Goal: Navigation & Orientation: Understand site structure

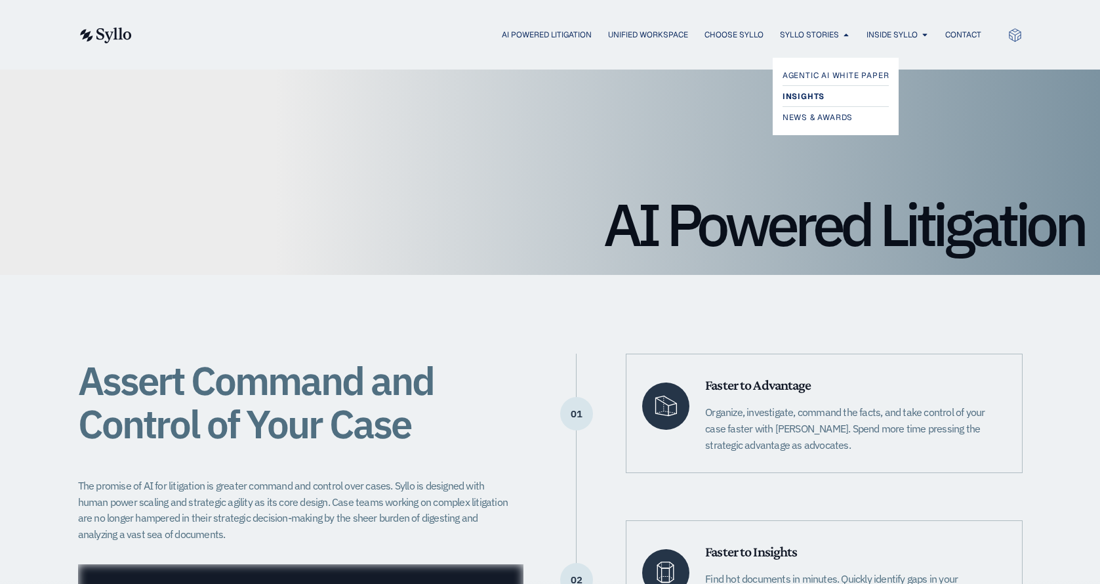
click at [810, 95] on span "Insights" at bounding box center [804, 97] width 42 height 16
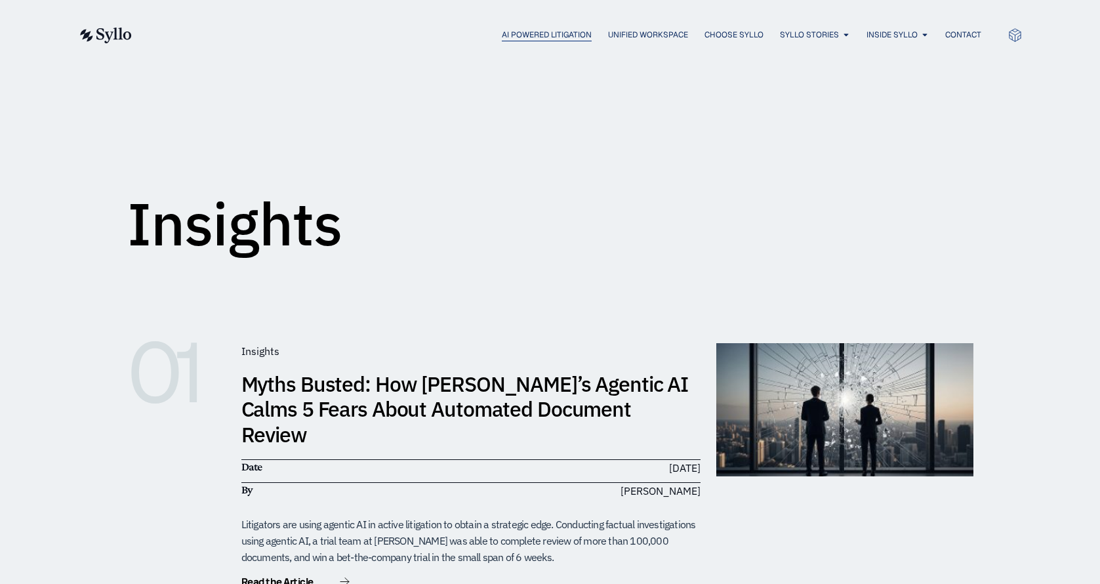
click at [539, 41] on div "AI Powered Litigation" at bounding box center [547, 35] width 90 height 12
click at [536, 40] on span "AI Powered Litigation" at bounding box center [547, 35] width 90 height 12
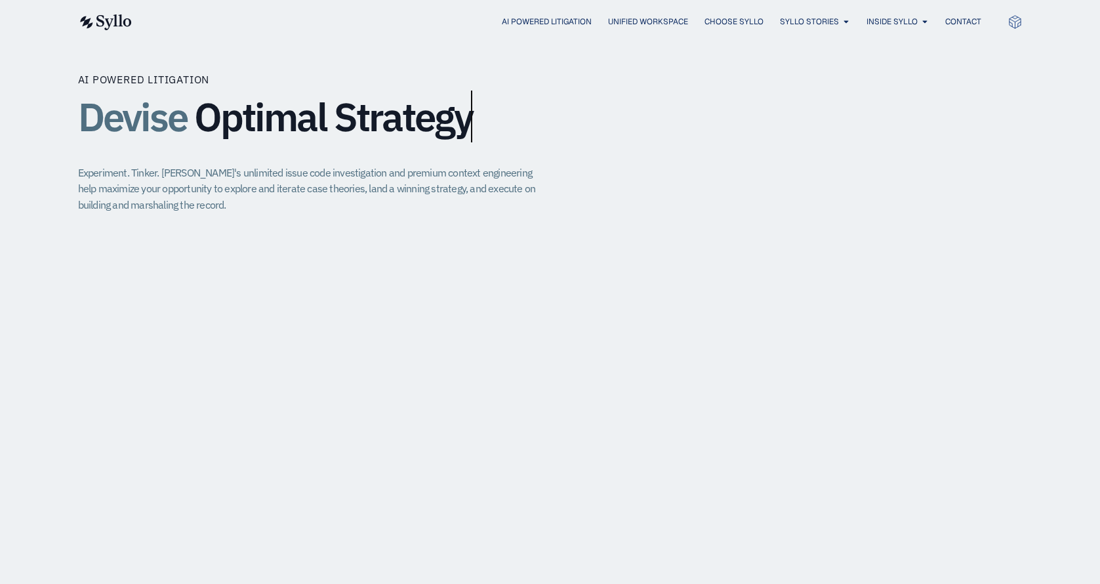
scroll to position [893, 0]
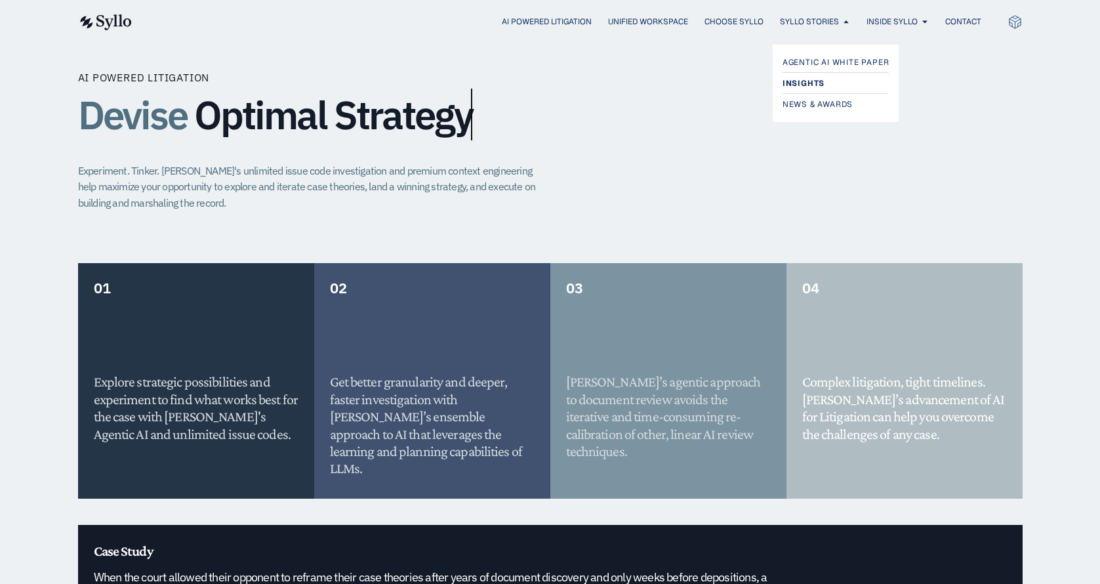
click at [821, 82] on span "Insights" at bounding box center [804, 83] width 42 height 16
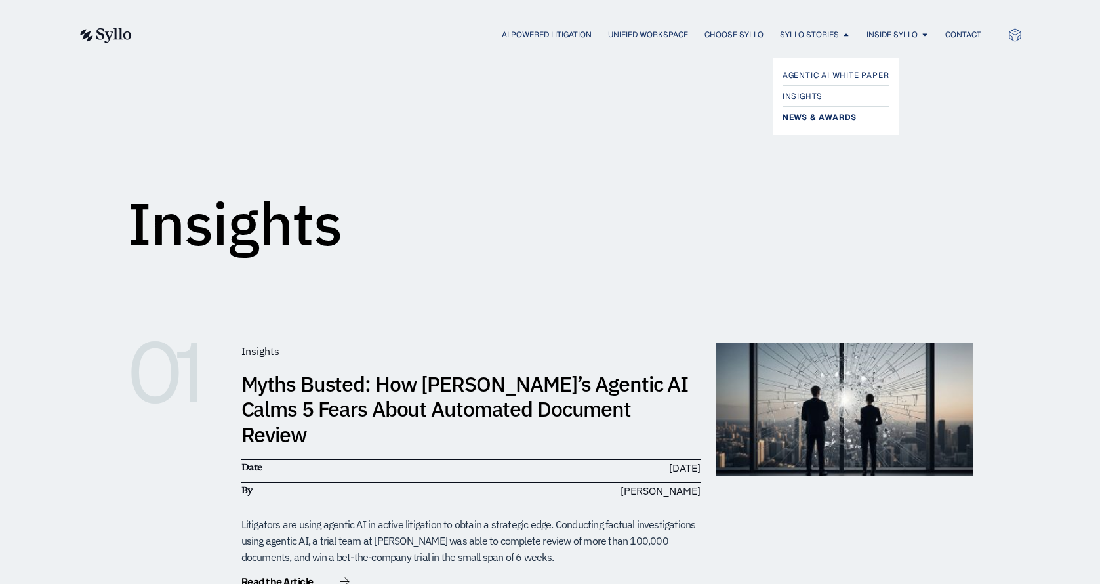
click at [807, 116] on span "News & Awards" at bounding box center [820, 118] width 74 height 16
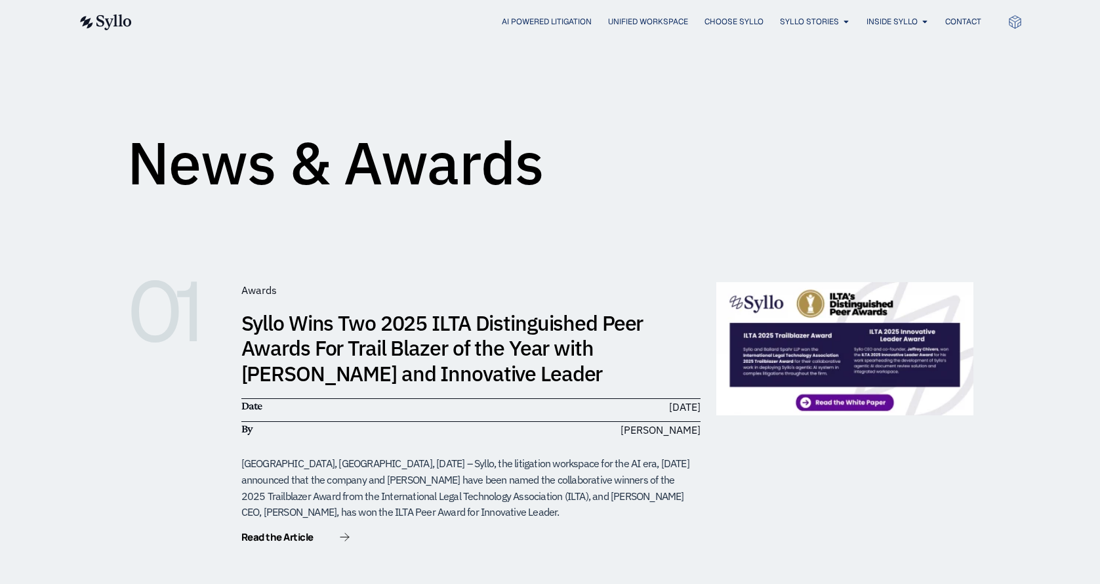
scroll to position [86, 0]
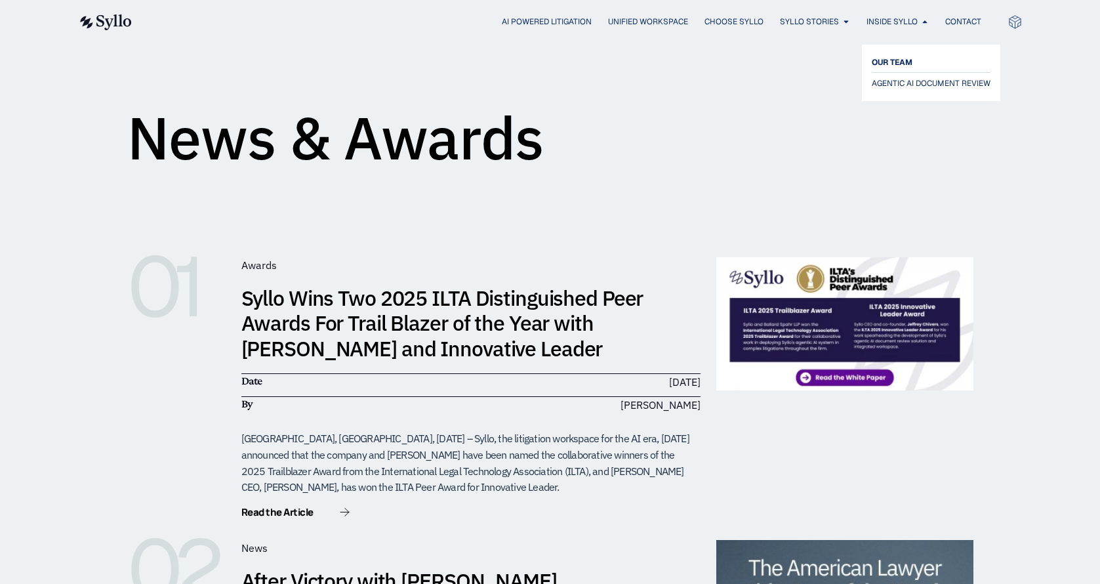
click at [888, 62] on span "OUR TEAM" at bounding box center [892, 62] width 41 height 16
